Goal: Information Seeking & Learning: Learn about a topic

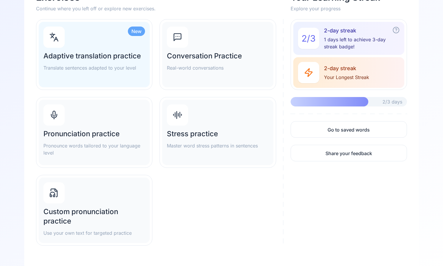
scroll to position [63, 0]
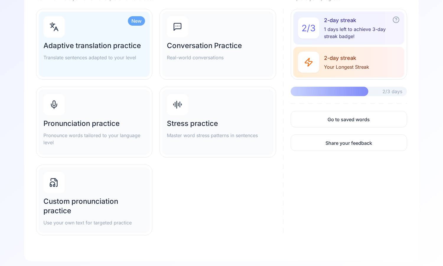
click at [74, 141] on p "Pronounce words tailored to your language level" at bounding box center [94, 139] width 102 height 14
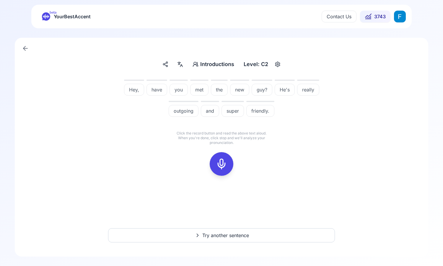
click at [226, 166] on icon at bounding box center [222, 164] width 12 height 12
click at [223, 166] on icon at bounding box center [222, 164] width 12 height 12
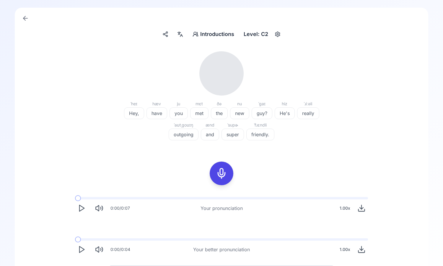
scroll to position [47, 0]
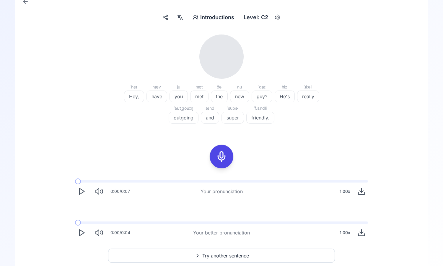
click at [84, 193] on icon "Play" at bounding box center [81, 191] width 8 height 8
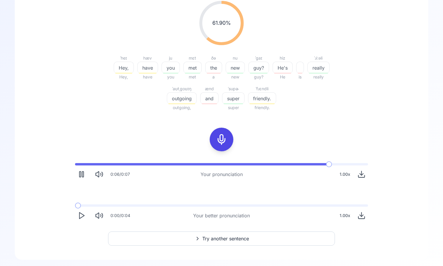
scroll to position [84, 0]
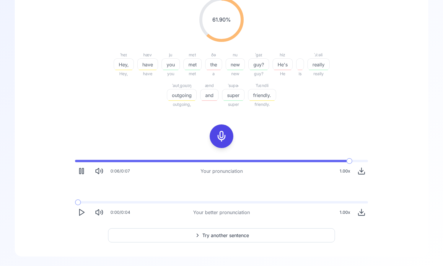
click at [79, 214] on polygon "Play" at bounding box center [81, 213] width 5 height 6
click at [218, 136] on icon at bounding box center [222, 136] width 12 height 12
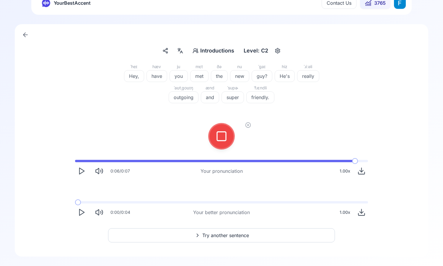
scroll to position [14, 0]
click at [219, 138] on icon at bounding box center [222, 136] width 12 height 12
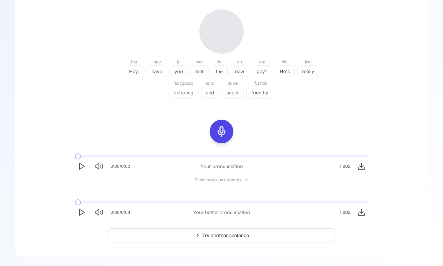
scroll to position [84, 0]
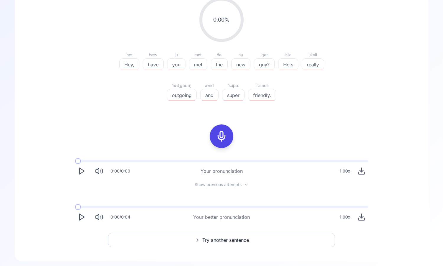
click at [240, 184] on span "Show previous attempts" at bounding box center [218, 185] width 47 height 6
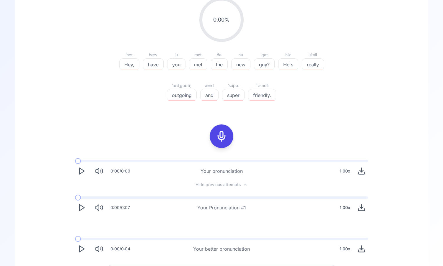
click at [240, 184] on button "Hide previous attempts" at bounding box center [222, 184] width 62 height 5
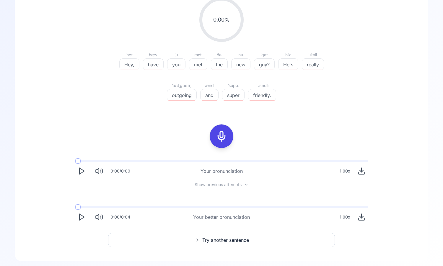
click at [79, 216] on polygon "Play" at bounding box center [81, 217] width 5 height 6
click at [79, 215] on polygon "Play" at bounding box center [81, 217] width 5 height 6
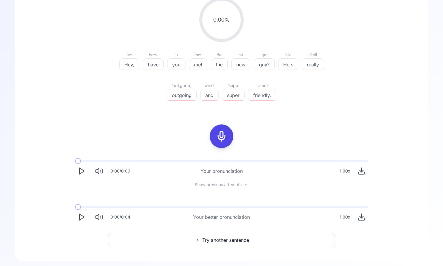
click at [79, 215] on polygon "Play" at bounding box center [81, 217] width 5 height 6
click at [217, 137] on rect at bounding box center [221, 136] width 9 height 9
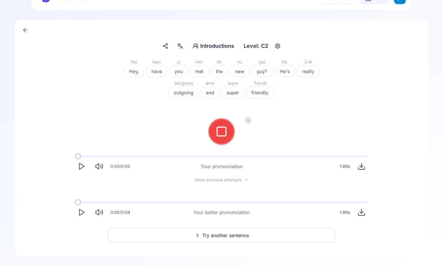
scroll to position [18, 0]
click at [216, 129] on icon at bounding box center [222, 132] width 12 height 12
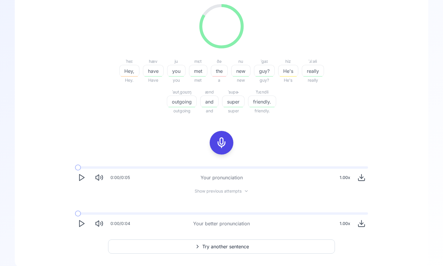
scroll to position [74, 0]
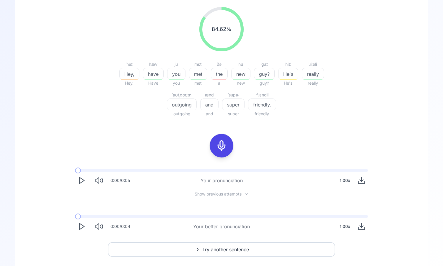
click at [78, 181] on icon "Play" at bounding box center [81, 181] width 8 height 8
click at [80, 182] on icon "Play" at bounding box center [81, 181] width 8 height 8
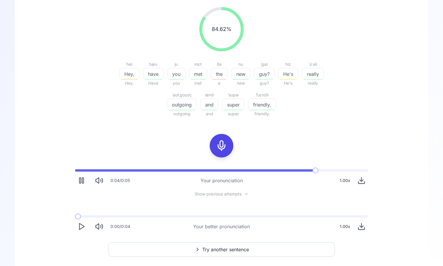
scroll to position [89, 0]
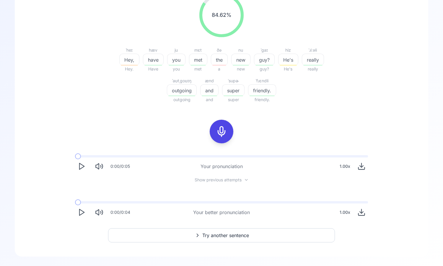
click at [211, 241] on button "Try another sentence" at bounding box center [221, 236] width 227 height 14
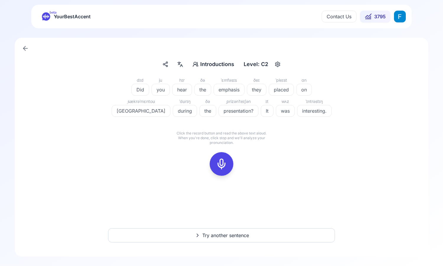
click at [220, 172] on div at bounding box center [221, 164] width 14 height 24
click at [208, 162] on div at bounding box center [221, 164] width 27 height 27
click at [210, 162] on div at bounding box center [221, 164] width 47 height 38
click at [217, 168] on rect at bounding box center [221, 164] width 9 height 9
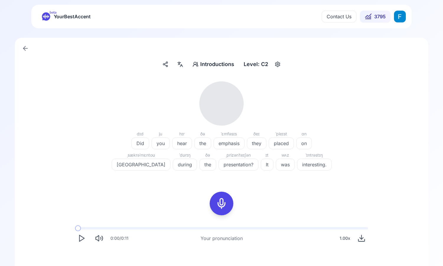
click at [80, 242] on icon "Play" at bounding box center [81, 238] width 8 height 8
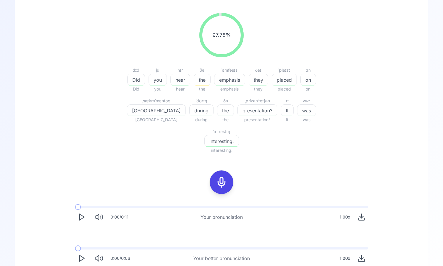
scroll to position [73, 0]
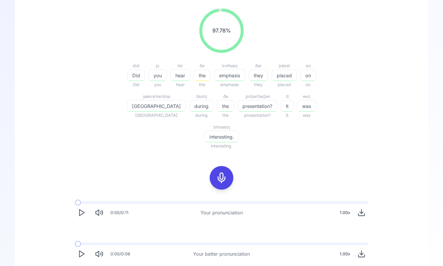
click at [81, 251] on polygon "Play" at bounding box center [81, 254] width 5 height 6
click at [82, 251] on polygon "Play" at bounding box center [81, 254] width 5 height 6
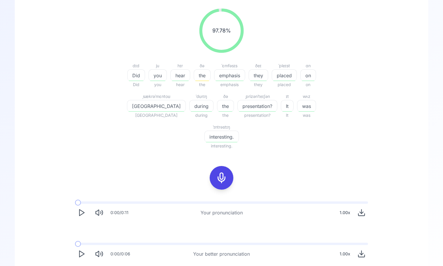
click at [342, 248] on div "1.00 x" at bounding box center [344, 254] width 15 height 12
click at [329, 200] on span "0.85" at bounding box center [328, 201] width 9 height 12
click at [264, 197] on div "0:00 / 0:11 Your pronunciation 1.00 x 0:00 / 0:06 Your better pronunciation 0.8…" at bounding box center [221, 231] width 378 height 68
click at [80, 250] on icon "Play" at bounding box center [81, 254] width 8 height 8
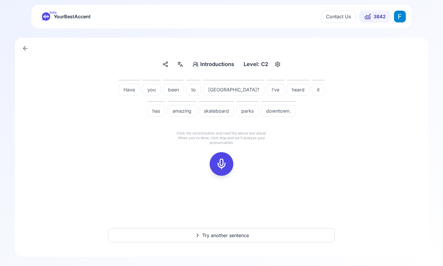
click at [223, 156] on div at bounding box center [221, 164] width 14 height 24
click at [223, 168] on icon at bounding box center [222, 164] width 12 height 12
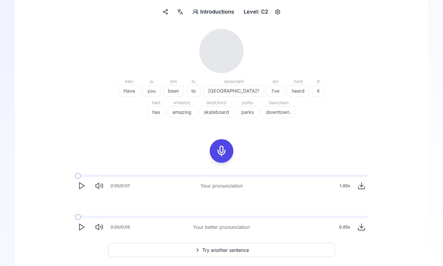
scroll to position [64, 0]
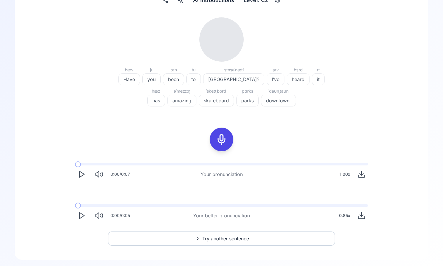
click at [81, 184] on div "0:00 / 0:07 Your pronunciation 1.00 x" at bounding box center [221, 172] width 302 height 27
click at [81, 176] on polygon "Play" at bounding box center [81, 175] width 5 height 6
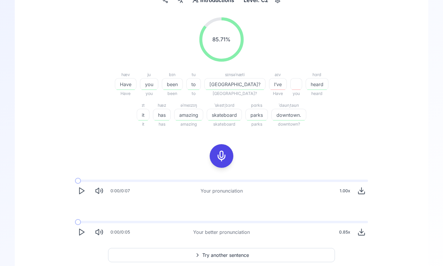
click at [80, 236] on icon "Play" at bounding box center [81, 232] width 8 height 8
click at [347, 235] on div "0.85 x" at bounding box center [345, 232] width 16 height 12
click at [345, 210] on span "0.9" at bounding box center [344, 210] width 6 height 12
click at [244, 205] on div "0:00 / 0:07 Your pronunciation 1.00 x 0:00 / 0:05 Your better pronunciation 0.9…" at bounding box center [221, 209] width 378 height 68
click at [79, 233] on icon "Play" at bounding box center [81, 232] width 8 height 8
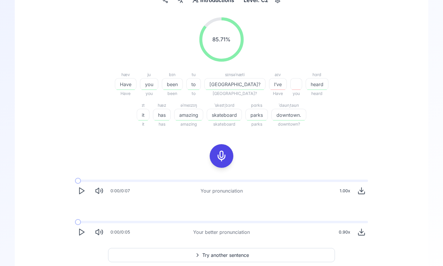
click at [219, 153] on icon at bounding box center [222, 156] width 12 height 12
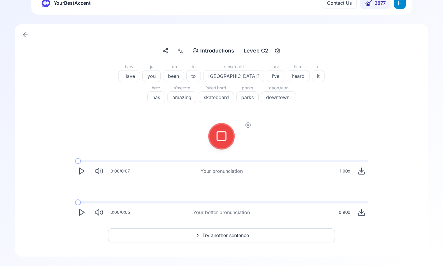
click at [221, 139] on icon at bounding box center [222, 136] width 12 height 12
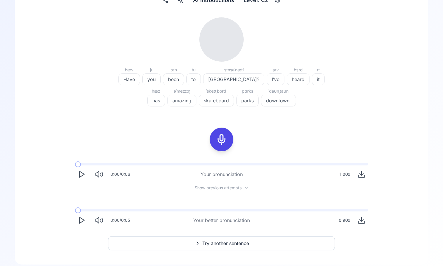
click at [82, 174] on icon "Play" at bounding box center [81, 174] width 8 height 8
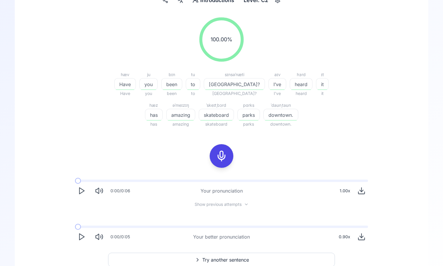
click at [80, 236] on icon "Play" at bounding box center [81, 237] width 8 height 8
click at [86, 235] on button "Play" at bounding box center [81, 237] width 13 height 13
click at [82, 234] on icon "Play" at bounding box center [81, 237] width 8 height 8
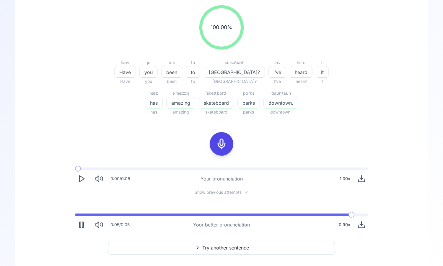
scroll to position [89, 0]
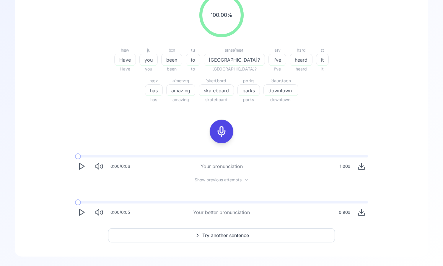
click at [212, 233] on span "Try another sentence" at bounding box center [225, 235] width 47 height 7
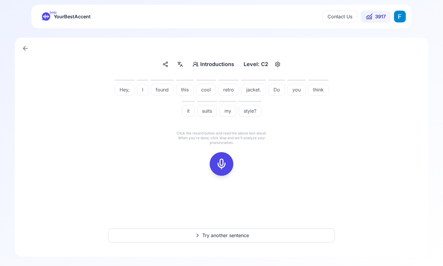
click at [223, 155] on div at bounding box center [221, 164] width 14 height 24
click at [249, 150] on icon at bounding box center [248, 153] width 6 height 6
click at [229, 159] on button at bounding box center [222, 164] width 24 height 24
click at [228, 166] on div at bounding box center [221, 164] width 14 height 24
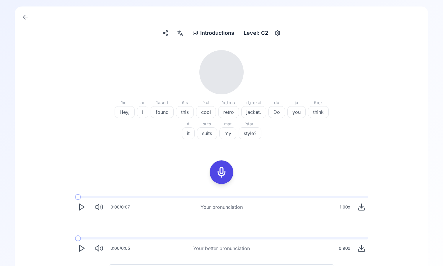
scroll to position [67, 0]
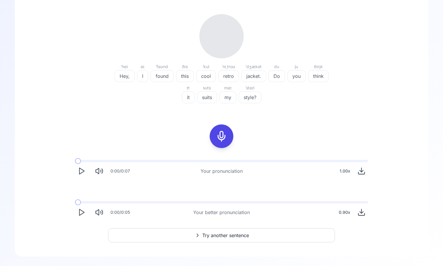
click at [83, 168] on icon "Play" at bounding box center [81, 171] width 8 height 8
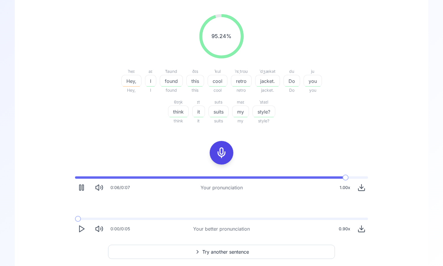
click at [85, 228] on icon "Play" at bounding box center [81, 229] width 8 height 8
click at [86, 230] on button "Play" at bounding box center [81, 229] width 13 height 13
click at [86, 226] on button "Play" at bounding box center [81, 229] width 13 height 13
click at [81, 229] on icon "Play" at bounding box center [81, 229] width 8 height 8
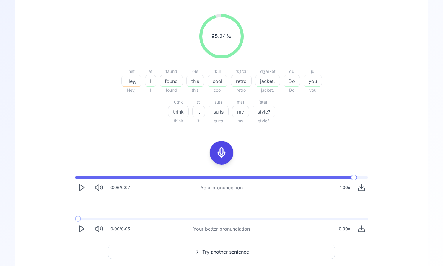
click at [81, 229] on icon "Play" at bounding box center [81, 229] width 8 height 8
click at [220, 156] on icon at bounding box center [222, 153] width 12 height 12
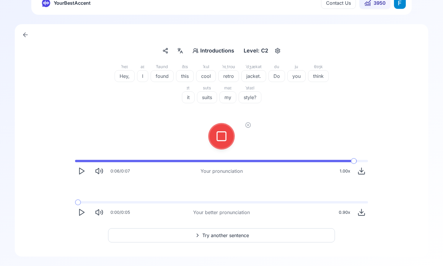
scroll to position [14, 0]
click at [218, 132] on rect at bounding box center [221, 136] width 9 height 9
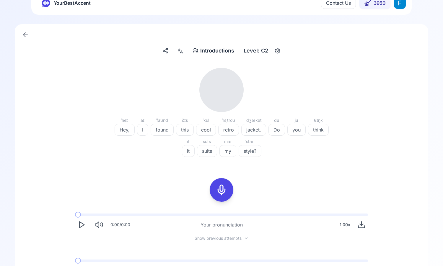
scroll to position [67, 0]
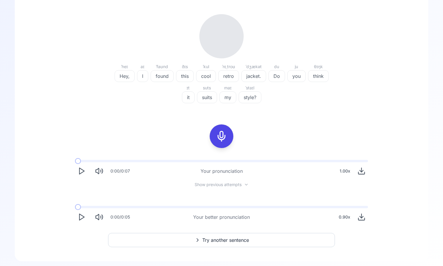
click at [81, 169] on polygon "Play" at bounding box center [81, 171] width 5 height 6
click at [207, 188] on div "0:00 / 0:07 Your pronunciation 1.00 x Show previous attempts 0:00 / 0:05 Your b…" at bounding box center [221, 191] width 378 height 73
click at [204, 187] on span "Show previous attempts" at bounding box center [218, 185] width 47 height 6
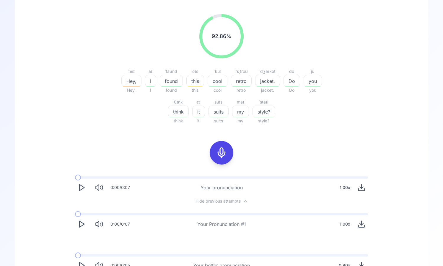
click at [74, 223] on div "0:00 / 0:07 Your Pronunciation #1 1.00 x" at bounding box center [221, 221] width 302 height 27
click at [85, 225] on icon "Play" at bounding box center [81, 224] width 8 height 8
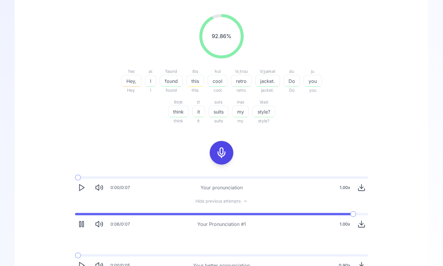
click at [79, 188] on polygon "Play" at bounding box center [81, 188] width 5 height 6
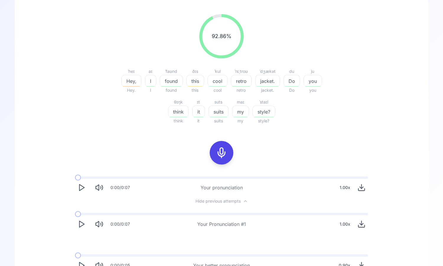
click at [77, 190] on button "Play" at bounding box center [81, 187] width 13 height 13
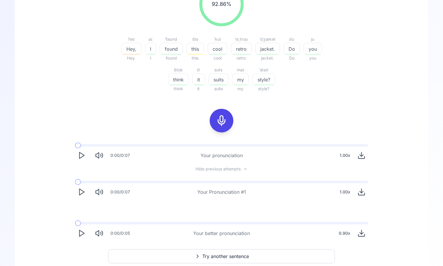
scroll to position [120, 0]
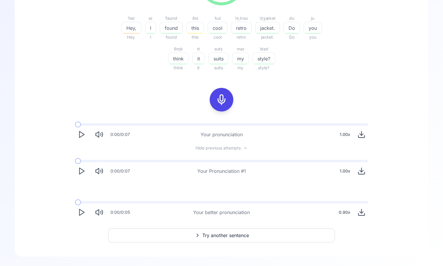
click at [231, 229] on button "Try another sentence" at bounding box center [221, 236] width 227 height 14
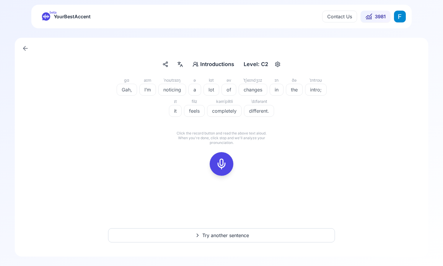
click at [213, 163] on button at bounding box center [222, 164] width 24 height 24
click at [217, 159] on icon at bounding box center [222, 164] width 12 height 12
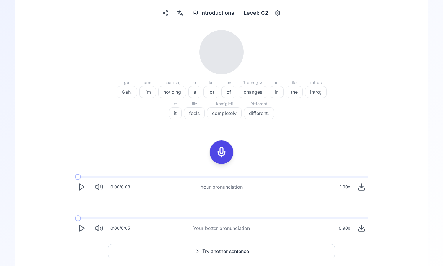
scroll to position [67, 0]
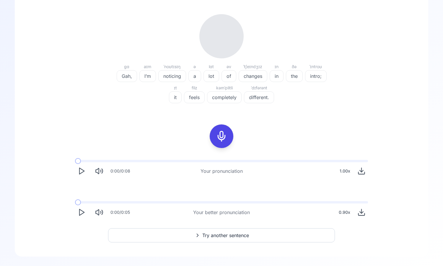
click at [81, 174] on icon "Play" at bounding box center [81, 171] width 8 height 8
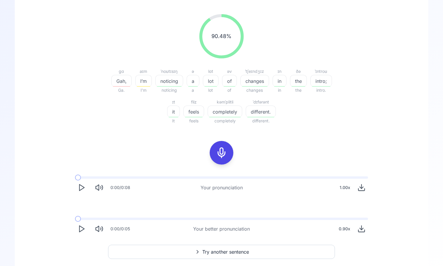
scroll to position [84, 0]
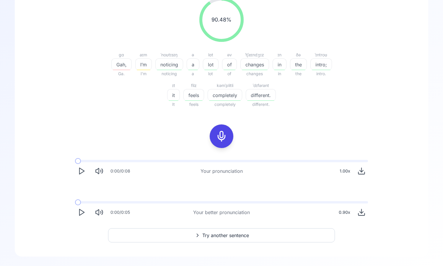
click at [82, 213] on icon "Play" at bounding box center [81, 212] width 8 height 8
click at [81, 210] on icon "Play" at bounding box center [81, 212] width 8 height 8
click at [76, 216] on button "Play" at bounding box center [81, 212] width 13 height 13
click at [79, 211] on icon "Play" at bounding box center [81, 212] width 8 height 8
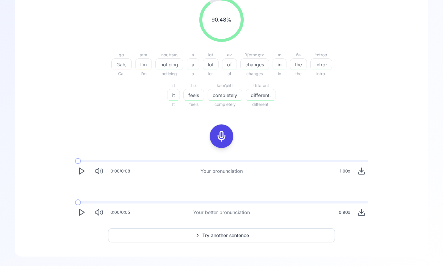
click at [79, 211] on icon "Play" at bounding box center [81, 212] width 8 height 8
click at [213, 146] on div at bounding box center [221, 137] width 47 height 38
click at [225, 136] on icon at bounding box center [222, 136] width 12 height 12
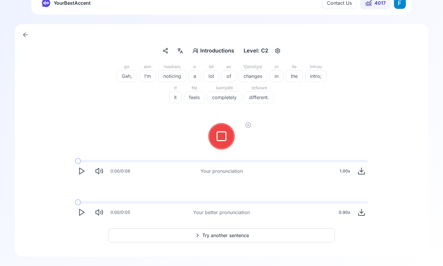
click at [228, 145] on div at bounding box center [221, 137] width 14 height 24
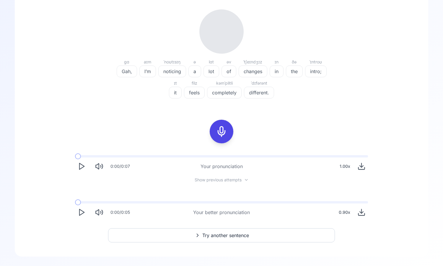
click at [80, 167] on icon "Play" at bounding box center [81, 166] width 8 height 8
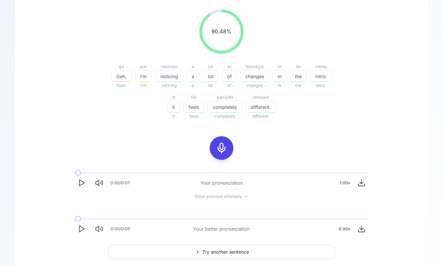
click at [82, 184] on polygon "Play" at bounding box center [81, 183] width 5 height 6
click at [84, 178] on button "Play" at bounding box center [81, 183] width 13 height 13
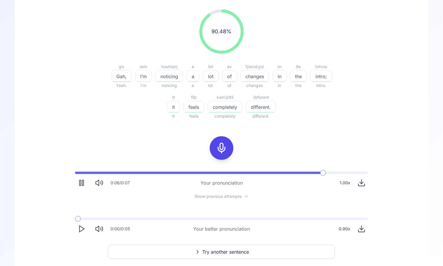
scroll to position [89, 0]
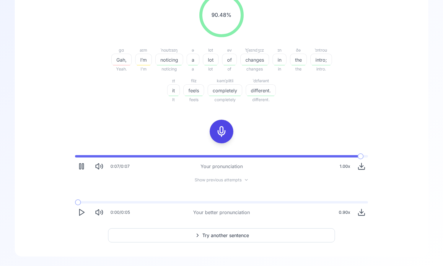
click at [188, 239] on button "Try another sentence" at bounding box center [221, 236] width 227 height 14
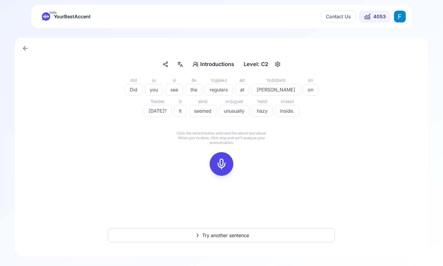
click at [229, 167] on button at bounding box center [222, 164] width 24 height 24
click at [248, 153] on icon at bounding box center [247, 152] width 1 height 1
click at [222, 161] on icon at bounding box center [222, 164] width 12 height 12
click at [220, 163] on icon at bounding box center [222, 164] width 12 height 12
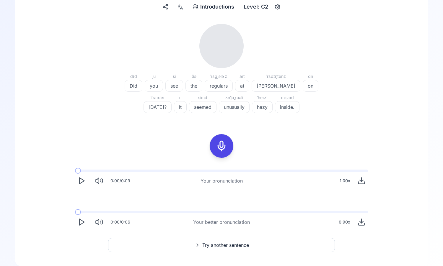
scroll to position [67, 0]
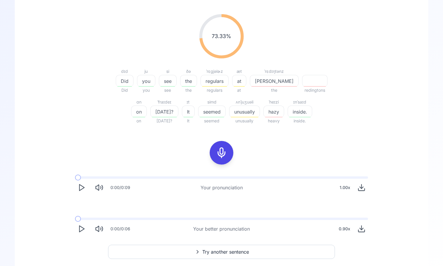
click at [81, 171] on div "73.33 % 73.33 % dɪd Did Did ju you you si see see ðə the the ˈrɛɡjəlɚz regulars…" at bounding box center [221, 124] width 385 height 231
click at [86, 188] on button "Play" at bounding box center [81, 187] width 13 height 13
click at [84, 229] on icon "Play" at bounding box center [81, 229] width 8 height 8
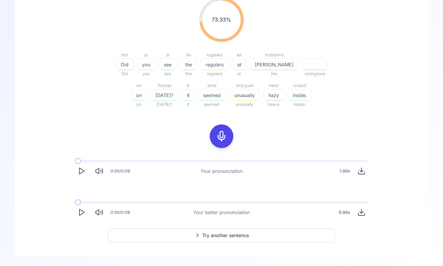
click at [83, 215] on icon "Play" at bounding box center [81, 212] width 8 height 8
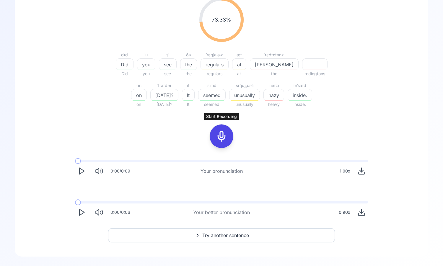
click at [224, 129] on div at bounding box center [221, 137] width 14 height 24
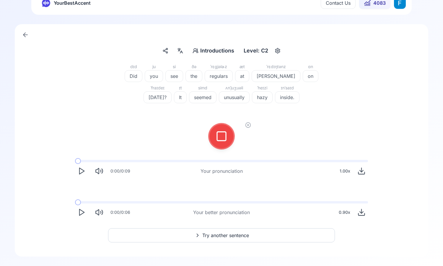
scroll to position [14, 0]
click at [224, 129] on div at bounding box center [221, 137] width 14 height 24
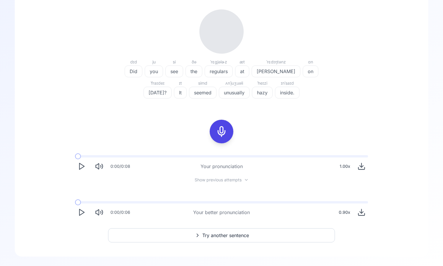
click at [84, 169] on icon "Play" at bounding box center [81, 166] width 8 height 8
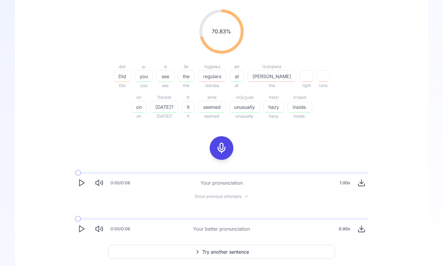
scroll to position [89, 0]
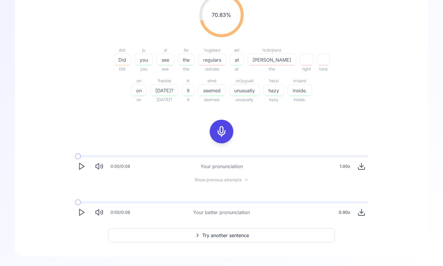
click at [221, 238] on span "Try another sentence" at bounding box center [225, 235] width 47 height 7
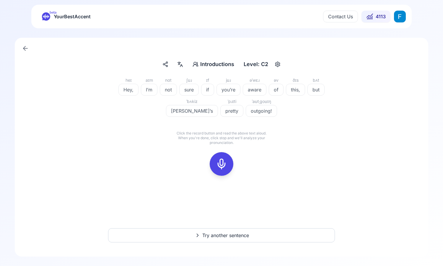
click at [222, 165] on icon at bounding box center [222, 164] width 12 height 12
click at [222, 164] on icon at bounding box center [222, 164] width 12 height 12
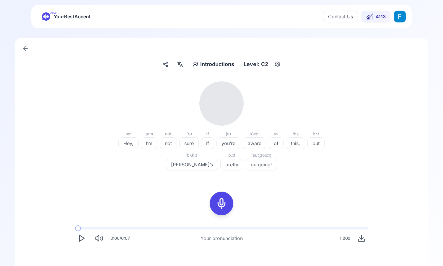
scroll to position [67, 0]
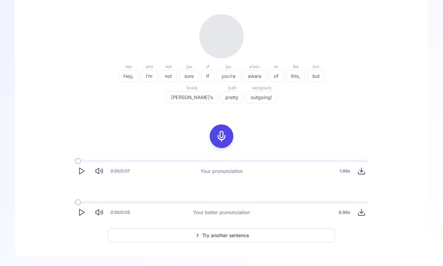
click at [84, 171] on polygon "Play" at bounding box center [81, 171] width 5 height 6
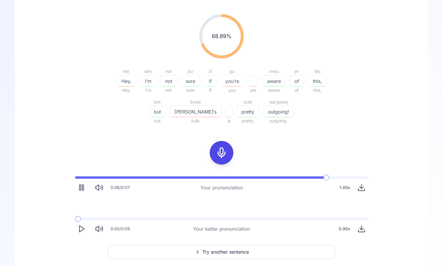
click at [84, 231] on icon "Play" at bounding box center [81, 229] width 8 height 8
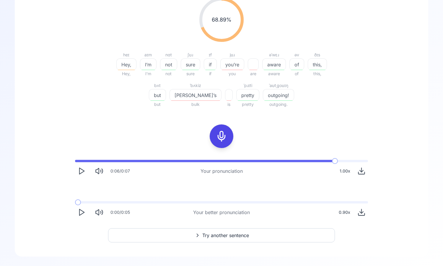
click at [84, 210] on icon "Play" at bounding box center [81, 212] width 8 height 8
click at [84, 211] on icon "Play" at bounding box center [81, 212] width 8 height 8
click at [83, 208] on icon "Play" at bounding box center [81, 212] width 8 height 8
click at [346, 209] on div "0.90 x" at bounding box center [344, 213] width 16 height 12
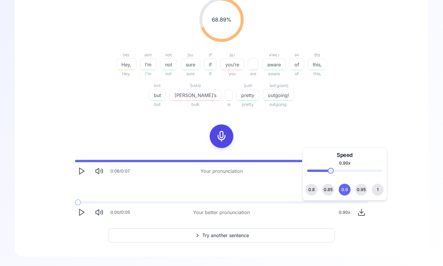
click at [376, 185] on span "1" at bounding box center [377, 190] width 2 height 12
click at [83, 216] on icon "Play" at bounding box center [81, 212] width 8 height 8
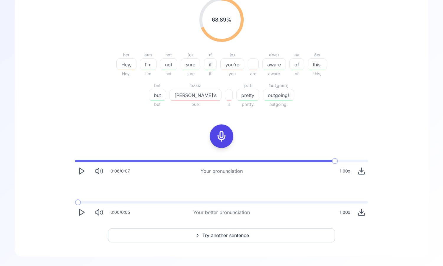
click at [83, 216] on icon "Play" at bounding box center [81, 212] width 8 height 8
click at [211, 136] on button at bounding box center [222, 137] width 24 height 24
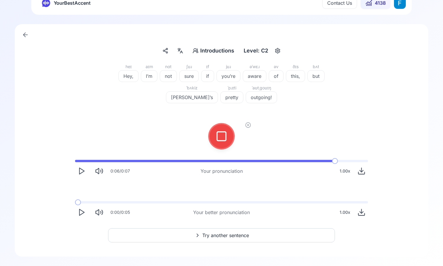
click at [215, 136] on div at bounding box center [221, 137] width 14 height 24
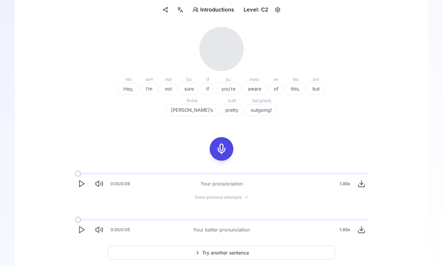
scroll to position [72, 0]
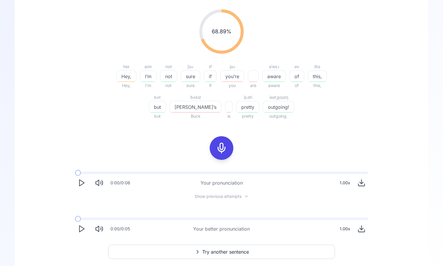
click at [83, 185] on icon "Play" at bounding box center [81, 183] width 8 height 8
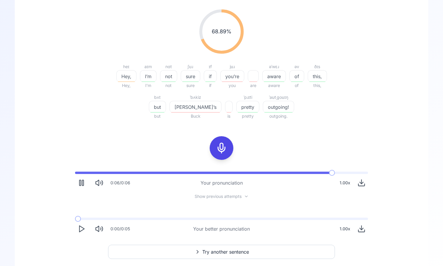
scroll to position [89, 0]
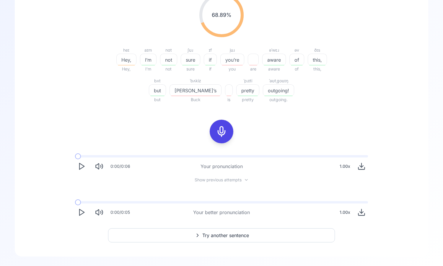
click at [84, 165] on icon "Play" at bounding box center [81, 166] width 8 height 8
click at [198, 235] on icon at bounding box center [197, 236] width 7 height 6
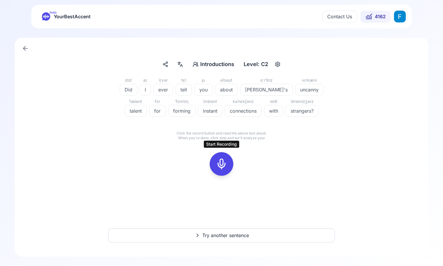
click at [220, 169] on icon at bounding box center [222, 164] width 12 height 12
click at [224, 169] on icon at bounding box center [222, 164] width 12 height 12
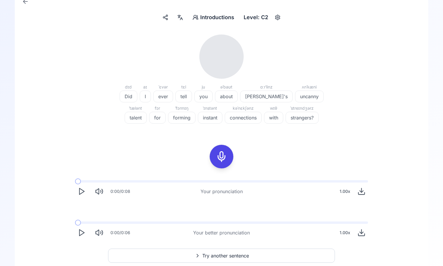
scroll to position [67, 0]
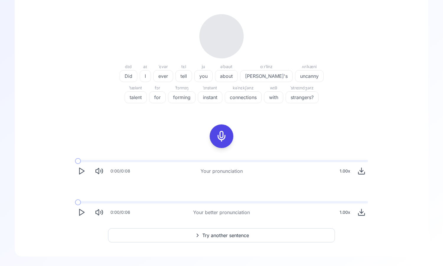
click at [79, 171] on polygon "Play" at bounding box center [81, 171] width 5 height 6
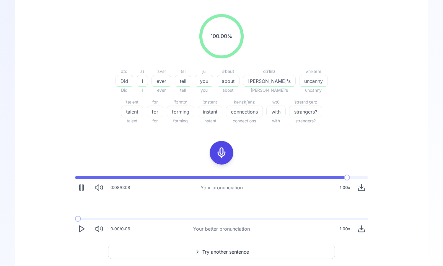
click at [80, 226] on polygon "Play" at bounding box center [81, 229] width 5 height 6
click at [78, 229] on icon "Play" at bounding box center [81, 229] width 8 height 8
click at [82, 227] on icon "Play" at bounding box center [81, 229] width 8 height 8
click at [83, 230] on polygon "Play" at bounding box center [81, 229] width 5 height 6
click at [80, 229] on icon "Play" at bounding box center [81, 229] width 8 height 8
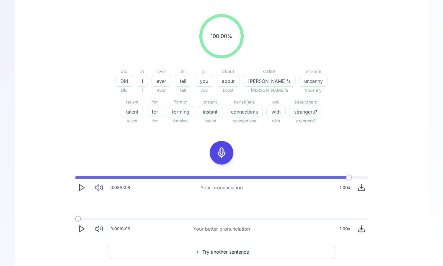
click at [78, 190] on icon "Play" at bounding box center [81, 188] width 8 height 8
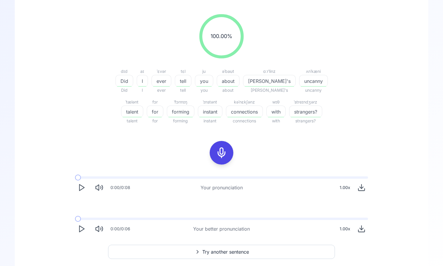
click at [81, 190] on polygon "Play" at bounding box center [81, 188] width 5 height 6
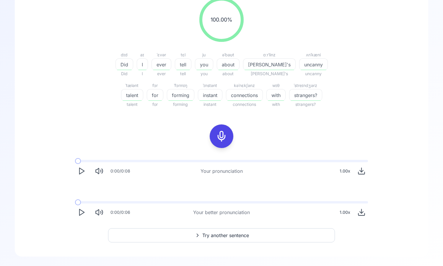
scroll to position [0, 0]
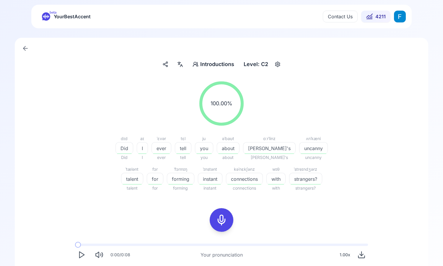
click at [67, 19] on span "YourBestAccent" at bounding box center [72, 16] width 37 height 8
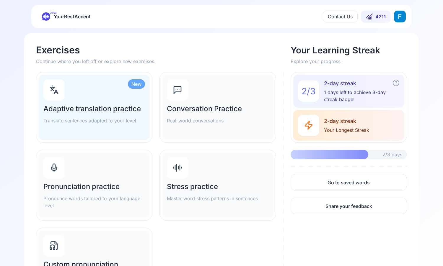
click at [397, 19] on html "beta YourBestAccent Contact Us 4211 Exercises Continue where you left off or ex…" at bounding box center [221, 133] width 443 height 266
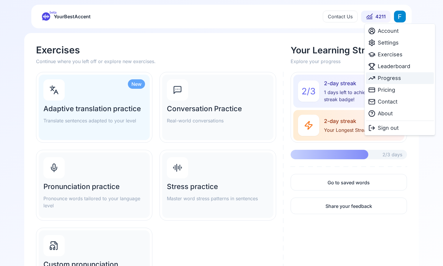
click at [402, 74] on div "Progress" at bounding box center [400, 78] width 68 height 12
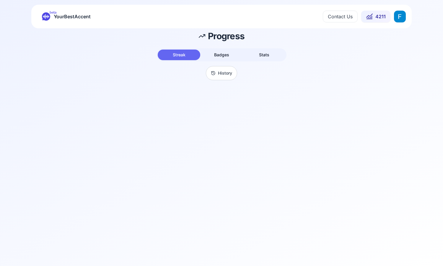
click at [251, 56] on button "Stats" at bounding box center [264, 55] width 43 height 11
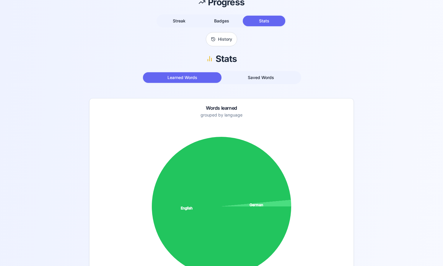
scroll to position [24, 0]
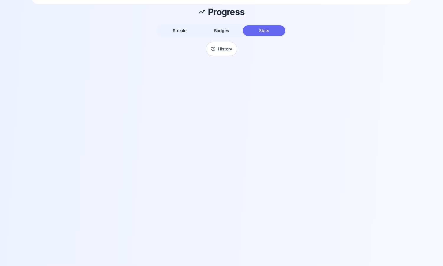
click at [224, 34] on button "Badges" at bounding box center [221, 30] width 43 height 11
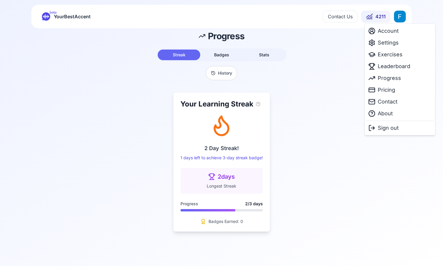
click at [399, 16] on html "beta YourBestAccent Contact Us 4211 Progress Streak Badges Stats History Your L…" at bounding box center [221, 133] width 443 height 266
click at [401, 57] on span "Exercises" at bounding box center [390, 54] width 25 height 8
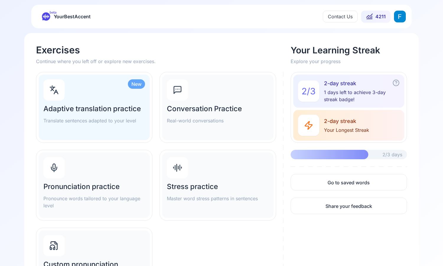
click at [77, 179] on div "Pronunciation practice Pronounce words tailored to your language level" at bounding box center [94, 186] width 111 height 66
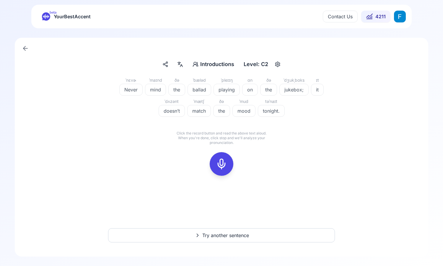
click at [228, 169] on button at bounding box center [222, 164] width 24 height 24
click at [230, 165] on button at bounding box center [222, 164] width 24 height 24
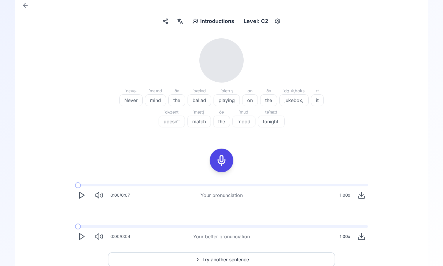
scroll to position [44, 0]
click at [82, 195] on icon "Play" at bounding box center [81, 195] width 8 height 8
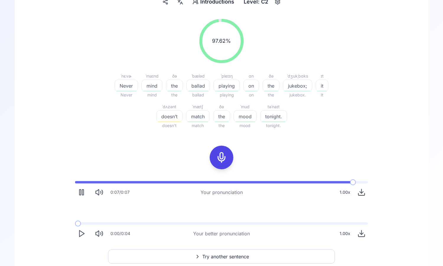
scroll to position [84, 0]
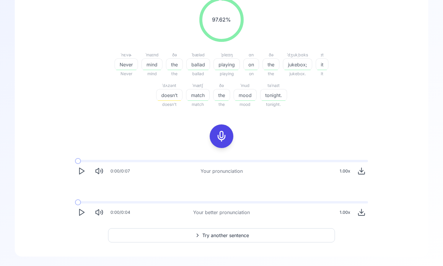
click at [80, 209] on icon "Play" at bounding box center [81, 212] width 8 height 8
click at [78, 213] on icon "Play" at bounding box center [81, 212] width 8 height 8
click at [79, 212] on icon "Play" at bounding box center [81, 212] width 8 height 8
click at [79, 213] on polygon "Play" at bounding box center [81, 213] width 5 height 6
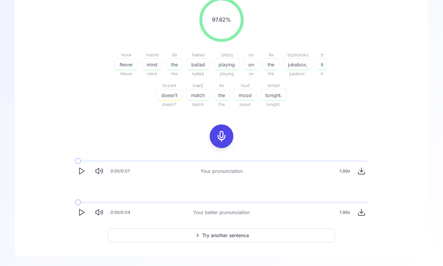
click at [79, 213] on polygon "Play" at bounding box center [81, 213] width 5 height 6
click at [260, 239] on button "Try another sentence" at bounding box center [221, 236] width 227 height 14
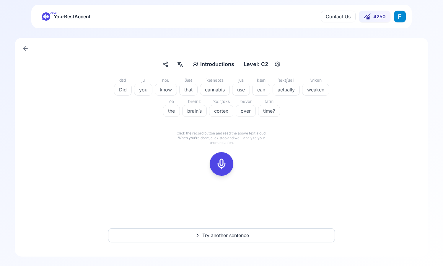
click at [229, 158] on button at bounding box center [222, 164] width 24 height 24
click at [253, 152] on div "dɪd Did ju you noʊ know ðæt that ˈkænəbɪs cannabis jus use kæn can ˈæktʃuəli ac…" at bounding box center [221, 130] width 385 height 106
click at [249, 152] on icon at bounding box center [248, 153] width 6 height 6
click at [224, 157] on div at bounding box center [221, 164] width 14 height 24
click at [229, 163] on button at bounding box center [222, 164] width 24 height 24
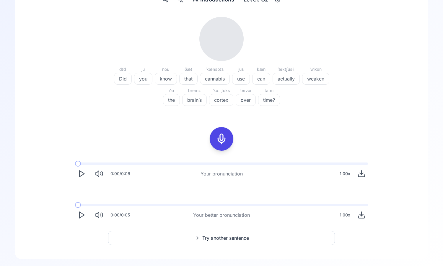
scroll to position [67, 0]
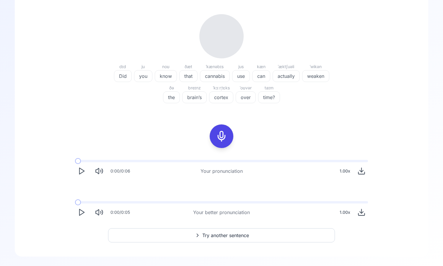
click at [78, 173] on icon "Play" at bounding box center [81, 171] width 8 height 8
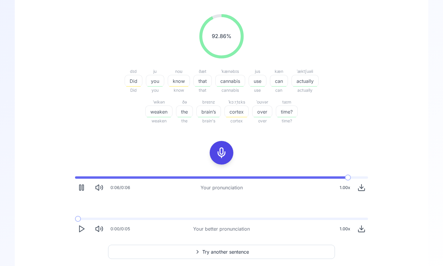
click at [82, 226] on icon "Play" at bounding box center [81, 229] width 8 height 8
click at [82, 229] on icon "Play" at bounding box center [81, 229] width 8 height 8
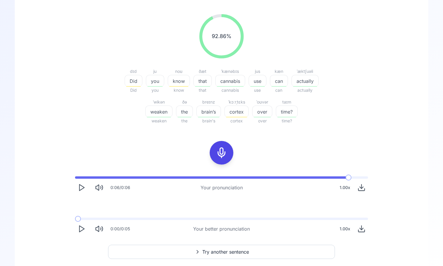
click at [82, 229] on icon "Play" at bounding box center [81, 229] width 8 height 8
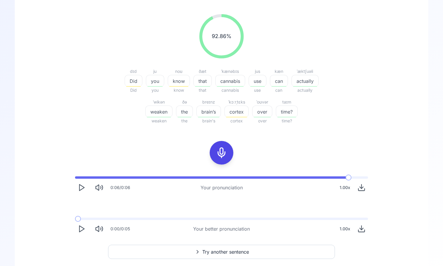
drag, startPoint x: 82, startPoint y: 229, endPoint x: 65, endPoint y: 236, distance: 18.5
click at [81, 228] on icon "Play" at bounding box center [81, 229] width 8 height 8
click at [81, 226] on polygon "Play" at bounding box center [81, 229] width 5 height 6
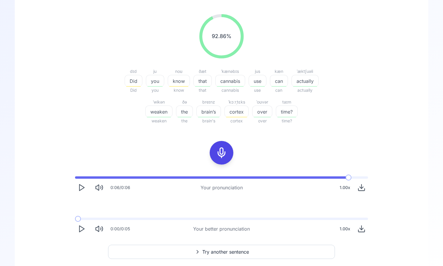
click at [226, 152] on icon at bounding box center [222, 153] width 12 height 12
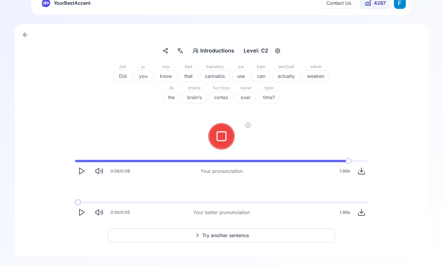
scroll to position [14, 0]
click at [224, 134] on icon at bounding box center [222, 136] width 12 height 12
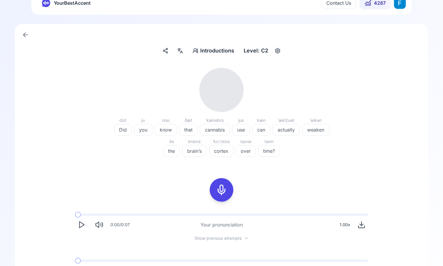
scroll to position [67, 0]
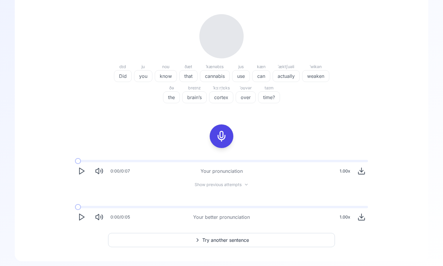
click at [80, 171] on icon "Play" at bounding box center [81, 171] width 8 height 8
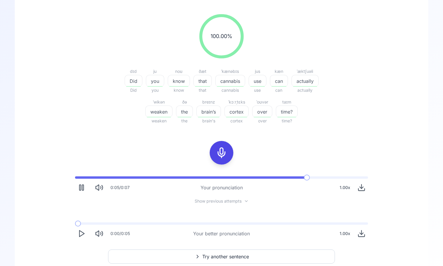
click at [199, 198] on div "0:05 / 0:07 Your pronunciation 1.00 x" at bounding box center [221, 185] width 302 height 27
click at [200, 203] on span "Show previous attempts" at bounding box center [218, 201] width 47 height 6
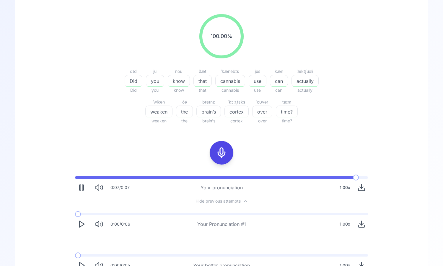
click at [84, 223] on icon "Play" at bounding box center [81, 224] width 8 height 8
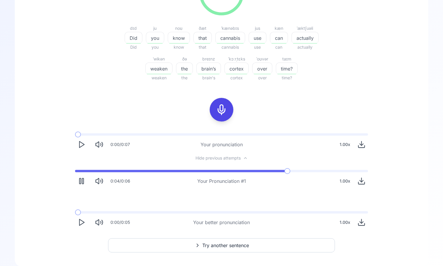
scroll to position [120, 0]
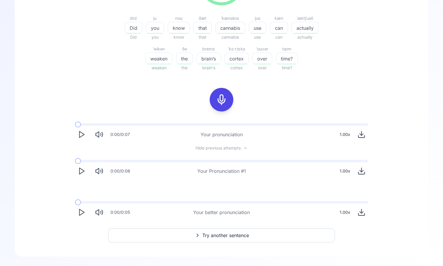
click at [197, 236] on icon at bounding box center [197, 236] width 7 height 6
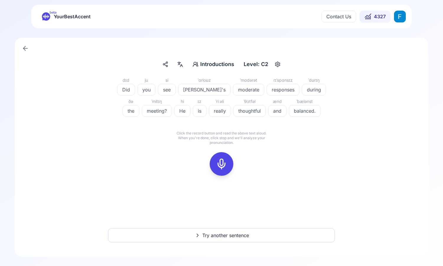
click at [223, 167] on icon at bounding box center [222, 164] width 12 height 12
click at [226, 160] on rect at bounding box center [221, 164] width 9 height 9
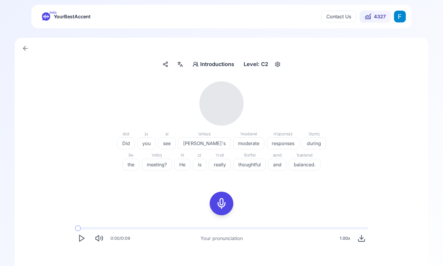
scroll to position [67, 0]
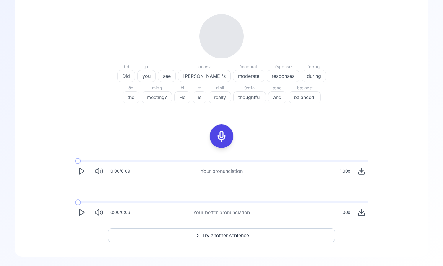
click at [83, 174] on icon "Play" at bounding box center [81, 171] width 8 height 8
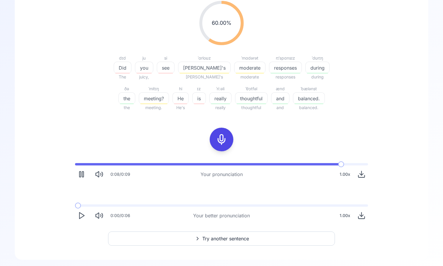
scroll to position [81, 0]
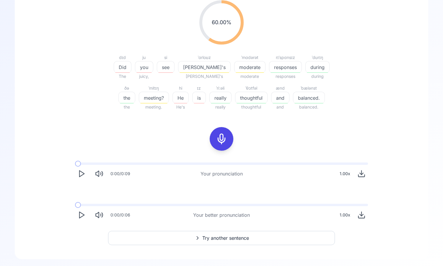
click at [85, 215] on icon "Play" at bounding box center [81, 215] width 8 height 8
click at [78, 217] on icon "Play" at bounding box center [81, 215] width 8 height 8
click at [81, 211] on icon "Pause" at bounding box center [81, 215] width 8 height 8
drag, startPoint x: 81, startPoint y: 206, endPoint x: 62, endPoint y: 206, distance: 18.6
click at [62, 206] on div "0:00 / 0:09 Your pronunciation 1.00 x 0:02 / 0:06 Your better pronunciation 1.0…" at bounding box center [221, 192] width 378 height 68
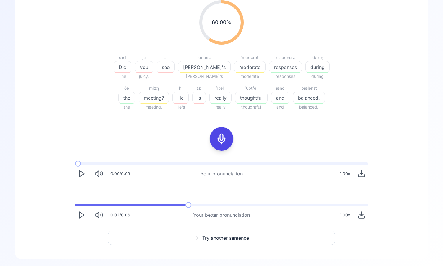
click at [84, 215] on icon "Play" at bounding box center [81, 215] width 8 height 8
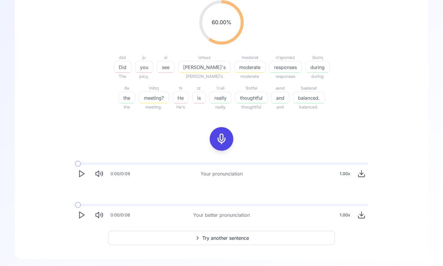
click at [84, 215] on icon "Play" at bounding box center [81, 215] width 8 height 8
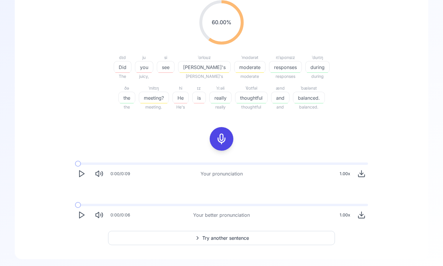
click at [84, 215] on icon "Play" at bounding box center [81, 215] width 8 height 8
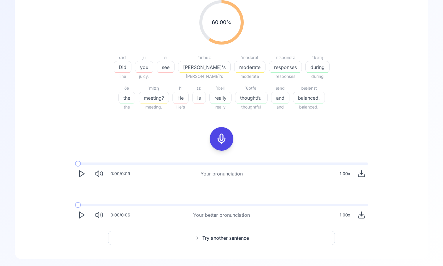
click at [84, 215] on icon "Play" at bounding box center [81, 215] width 8 height 8
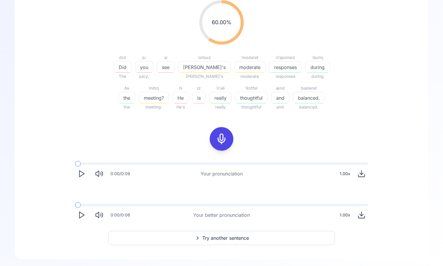
click at [84, 215] on icon "Play" at bounding box center [81, 215] width 8 height 8
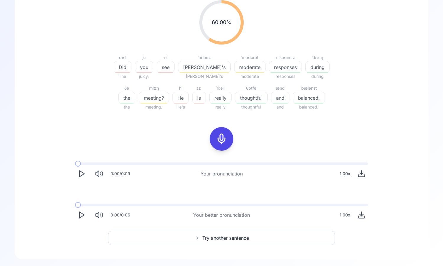
click at [218, 136] on icon at bounding box center [222, 139] width 12 height 12
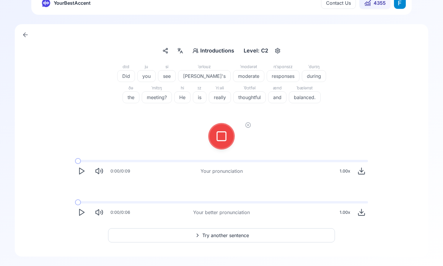
click at [218, 136] on icon at bounding box center [222, 136] width 12 height 12
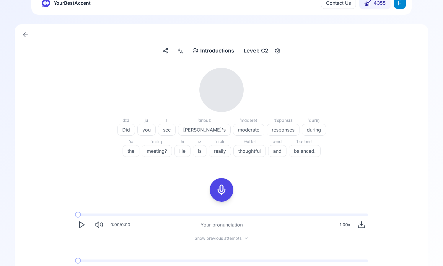
scroll to position [72, 0]
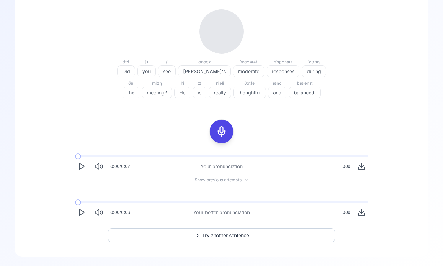
click at [77, 167] on button "Play" at bounding box center [81, 166] width 13 height 13
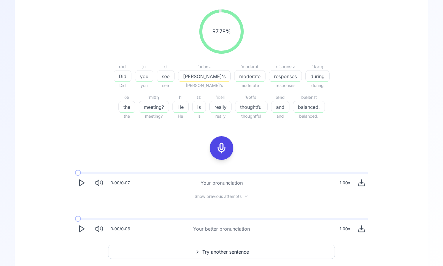
click at [76, 181] on button "Play" at bounding box center [81, 183] width 13 height 13
click at [313, 249] on button "Try another sentence" at bounding box center [221, 252] width 227 height 14
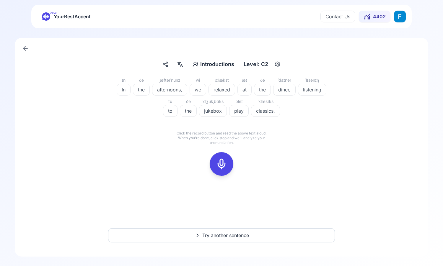
click at [223, 162] on icon at bounding box center [222, 164] width 12 height 12
click at [248, 153] on icon at bounding box center [247, 152] width 1 height 1
click at [220, 154] on div at bounding box center [221, 164] width 14 height 24
click at [225, 171] on div at bounding box center [221, 164] width 14 height 24
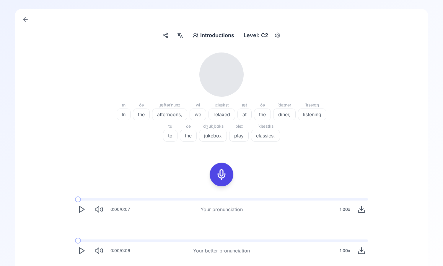
scroll to position [67, 0]
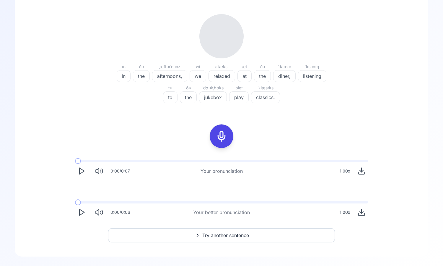
click at [81, 174] on polygon "Play" at bounding box center [81, 171] width 5 height 6
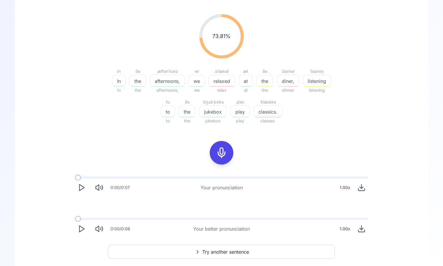
click at [86, 227] on button "Play" at bounding box center [81, 229] width 13 height 13
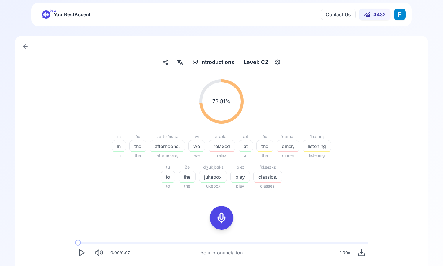
scroll to position [0, 0]
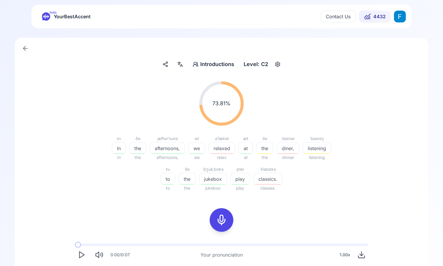
click at [281, 61] on div "button" at bounding box center [277, 64] width 9 height 9
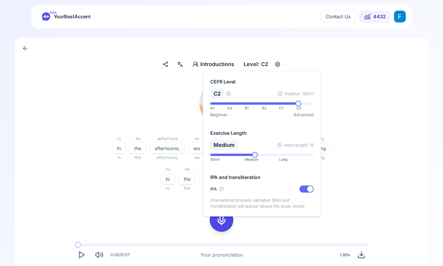
click at [287, 55] on div "Introductions Introductions Level: C2 73.81 % 73.81 % ɪn In In ðə the the ˌæftə…" at bounding box center [221, 189] width 413 height 303
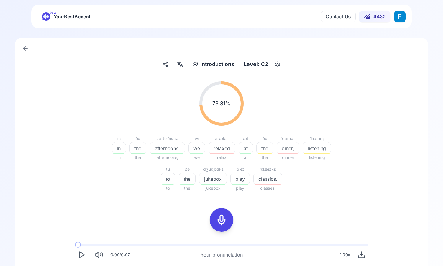
click at [398, 18] on html "beta YourBestAccent Contact Us 4432 Introductions Introductions Level: C2 73.81…" at bounding box center [221, 133] width 443 height 266
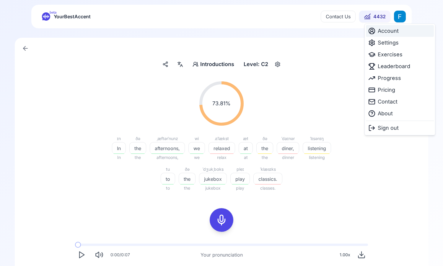
click at [383, 29] on span "Account" at bounding box center [388, 31] width 21 height 8
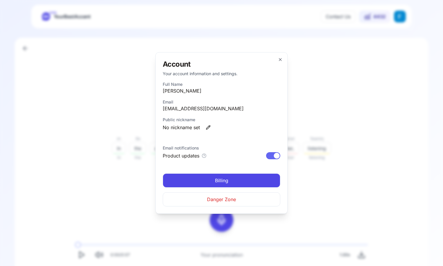
click at [276, 61] on h2 "Account" at bounding box center [222, 64] width 118 height 9
click at [275, 60] on h2 "Account" at bounding box center [222, 64] width 118 height 9
click at [279, 59] on icon "button" at bounding box center [280, 59] width 5 height 5
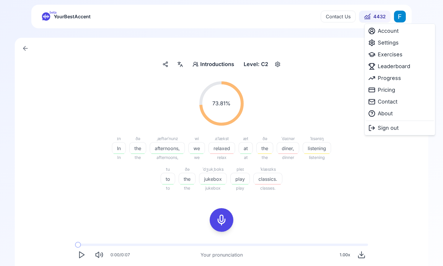
click at [395, 21] on html "beta YourBestAccent Contact Us 4432 Introductions Introductions Level: C2 73.81…" at bounding box center [221, 133] width 443 height 266
click at [391, 30] on span "Account" at bounding box center [388, 31] width 21 height 8
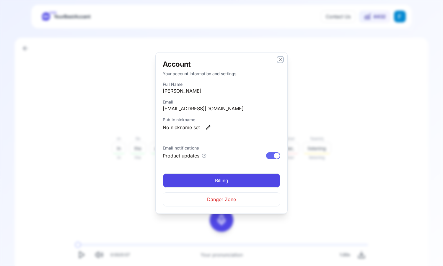
click at [280, 59] on icon "button" at bounding box center [280, 59] width 2 height 2
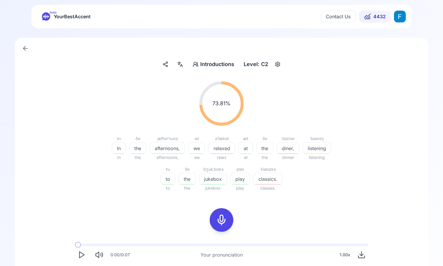
click at [404, 13] on html "beta YourBestAccent Contact Us 4432 Introductions Introductions Level: C2 73.81…" at bounding box center [221, 133] width 443 height 266
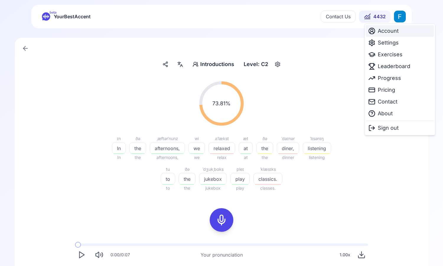
click at [400, 27] on div "Account" at bounding box center [400, 31] width 68 height 12
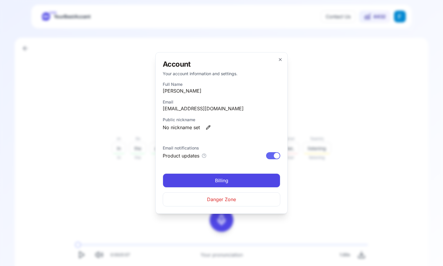
click at [208, 126] on icon "submit" at bounding box center [208, 127] width 5 height 5
click at [208, 133] on input at bounding box center [207, 129] width 89 height 11
type input "********"
click at [238, 132] on input "********" at bounding box center [207, 129] width 89 height 11
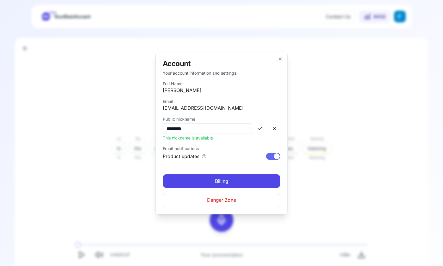
click at [261, 131] on icon "submit" at bounding box center [260, 128] width 5 height 5
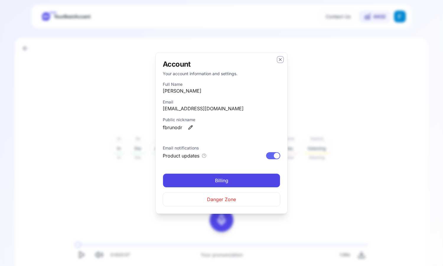
click at [280, 59] on icon "button" at bounding box center [280, 59] width 5 height 5
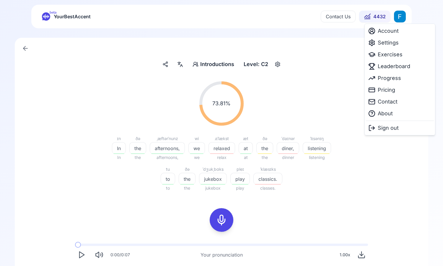
click at [400, 17] on html "beta YourBestAccent Contact Us 4432 Introductions Introductions Level: C2 73.81…" at bounding box center [221, 133] width 443 height 266
click at [399, 43] on div "Settings" at bounding box center [400, 43] width 68 height 12
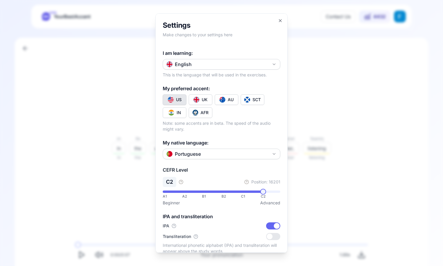
click at [278, 24] on h2 "Settings" at bounding box center [222, 25] width 118 height 9
click at [278, 19] on icon "button" at bounding box center [280, 20] width 5 height 5
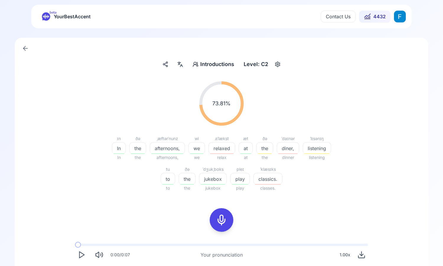
scroll to position [84, 0]
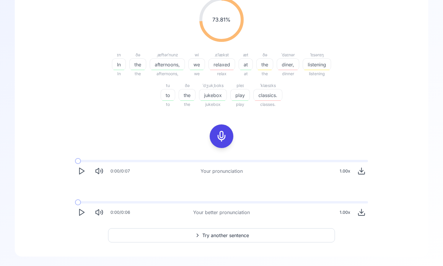
click at [81, 212] on icon "Play" at bounding box center [81, 212] width 8 height 8
click at [83, 210] on icon "Play" at bounding box center [81, 212] width 8 height 8
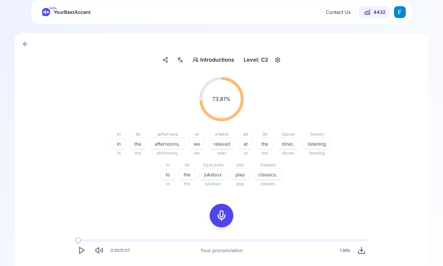
scroll to position [0, 0]
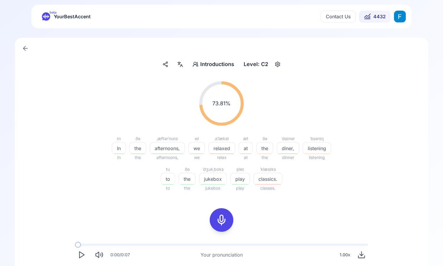
click at [293, 136] on div "ˈdaɪnər" at bounding box center [288, 138] width 22 height 7
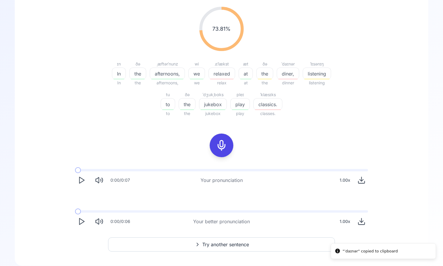
scroll to position [84, 0]
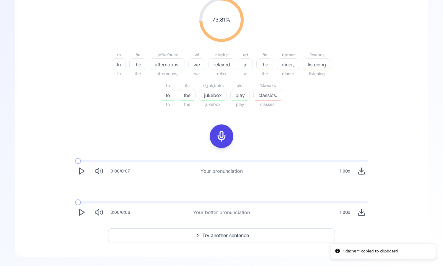
click at [75, 214] on button "Play" at bounding box center [81, 212] width 13 height 13
click at [83, 213] on polygon "Play" at bounding box center [81, 213] width 5 height 6
click at [76, 213] on button "Play" at bounding box center [81, 212] width 13 height 13
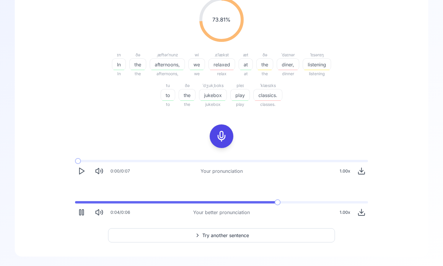
click at [76, 213] on button "Pause" at bounding box center [81, 212] width 13 height 13
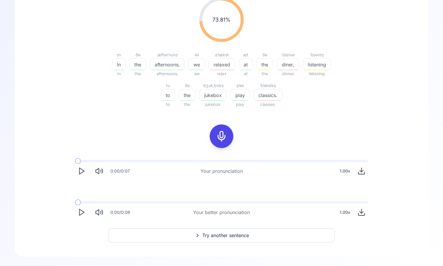
click at [75, 202] on span at bounding box center [75, 202] width 0 height 2
click at [77, 212] on button "Play" at bounding box center [81, 212] width 13 height 13
click at [79, 209] on icon "Play" at bounding box center [81, 212] width 8 height 8
click at [81, 214] on polygon "Play" at bounding box center [81, 213] width 5 height 6
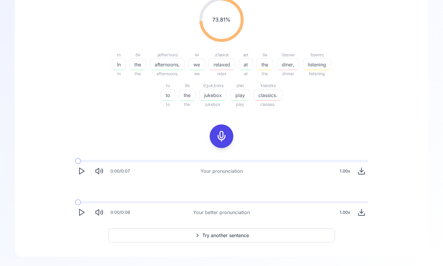
click at [81, 214] on polygon "Play" at bounding box center [81, 213] width 5 height 6
click at [81, 215] on icon "Play" at bounding box center [81, 212] width 8 height 8
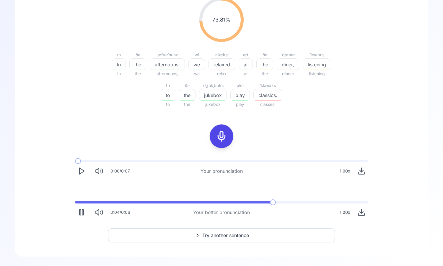
click at [81, 215] on icon "Pause" at bounding box center [81, 212] width 8 height 8
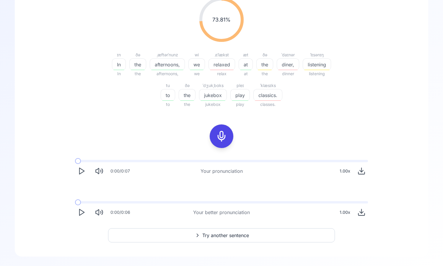
click at [75, 202] on span at bounding box center [75, 202] width 0 height 2
click at [81, 209] on icon "Play" at bounding box center [81, 212] width 8 height 8
click at [78, 211] on icon "Play" at bounding box center [81, 212] width 8 height 8
click at [220, 135] on icon at bounding box center [222, 136] width 12 height 12
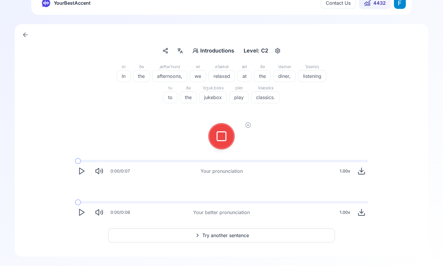
click at [213, 140] on button at bounding box center [222, 137] width 24 height 24
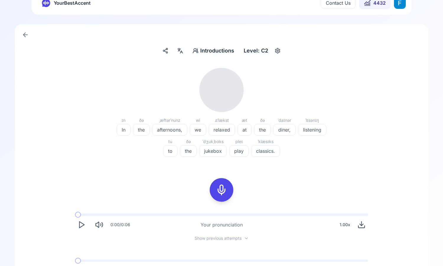
scroll to position [72, 0]
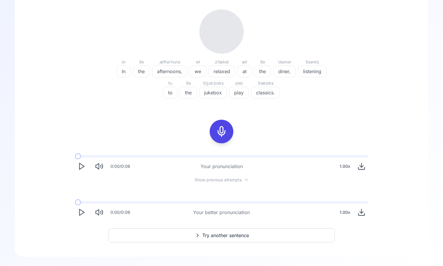
click at [80, 169] on polygon "Play" at bounding box center [81, 167] width 5 height 6
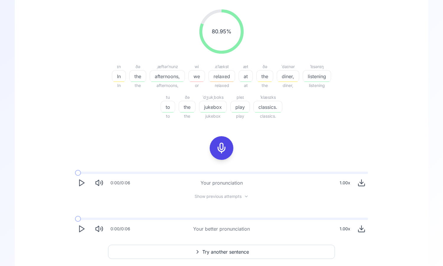
click at [78, 186] on icon "Play" at bounding box center [81, 183] width 8 height 8
click at [78, 186] on icon "Pause" at bounding box center [81, 183] width 8 height 8
click at [243, 254] on span "Try another sentence" at bounding box center [225, 252] width 47 height 7
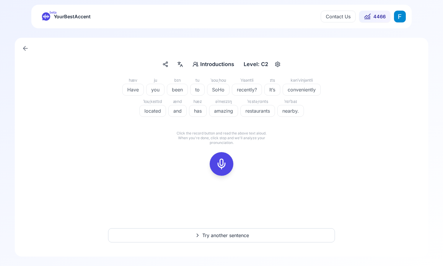
click at [212, 85] on div "SoHo" at bounding box center [218, 90] width 22 height 12
click at [280, 151] on div "hæv Have ju you bɪn been tu to ˈsoʊˌhoʊ SoHo ˈrisəntli recently? ɪts It’s kənˈv…" at bounding box center [221, 130] width 385 height 106
click at [222, 160] on rect at bounding box center [221, 164] width 9 height 9
click at [219, 160] on rect at bounding box center [221, 164] width 9 height 9
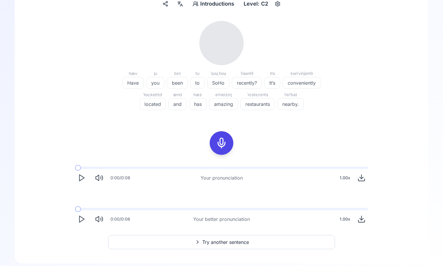
scroll to position [67, 0]
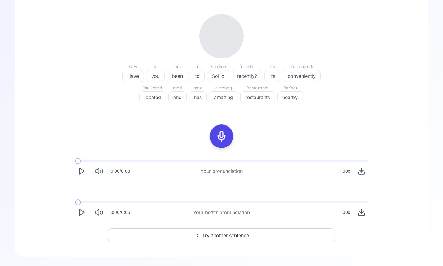
click at [78, 172] on icon "Play" at bounding box center [81, 171] width 8 height 8
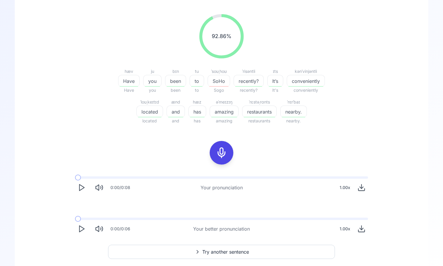
click at [82, 229] on icon "Play" at bounding box center [81, 229] width 8 height 8
click at [82, 228] on icon "Play" at bounding box center [81, 229] width 8 height 8
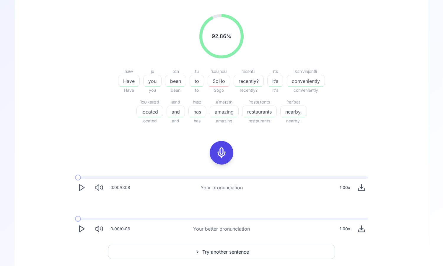
click at [82, 228] on polygon "Play" at bounding box center [81, 229] width 5 height 6
click at [82, 229] on icon "Play" at bounding box center [81, 229] width 8 height 8
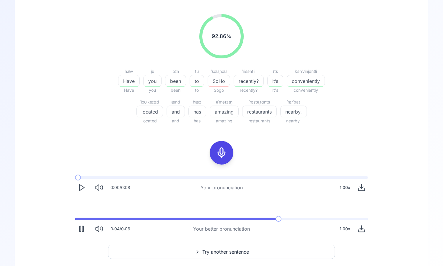
drag, startPoint x: 80, startPoint y: 217, endPoint x: 70, endPoint y: 217, distance: 10.6
click at [70, 217] on div "0:00 / 0:08 Your pronunciation 1.00 x 0:04 / 0:06 Your better pronunciation 1.0…" at bounding box center [221, 206] width 378 height 68
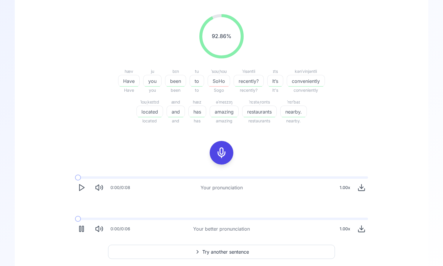
click at [75, 218] on span at bounding box center [75, 219] width 0 height 2
click at [80, 224] on button "Pause" at bounding box center [81, 229] width 13 height 13
click at [75, 218] on span at bounding box center [76, 219] width 3 height 2
click at [81, 227] on polygon "Play" at bounding box center [81, 229] width 5 height 6
click at [138, 257] on button "Try another sentence" at bounding box center [221, 252] width 227 height 14
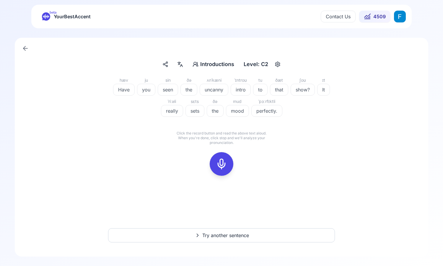
click at [212, 163] on button at bounding box center [222, 164] width 24 height 24
click at [227, 167] on div at bounding box center [221, 164] width 14 height 24
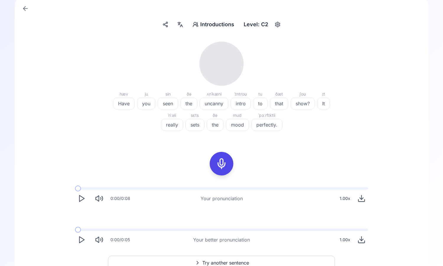
scroll to position [67, 0]
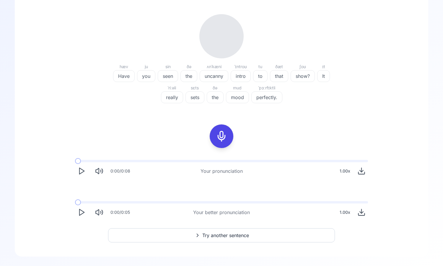
click at [74, 173] on div "0:00 / 0:08 Your pronunciation 1.00 x" at bounding box center [221, 168] width 302 height 27
click at [86, 173] on button "Play" at bounding box center [81, 171] width 13 height 13
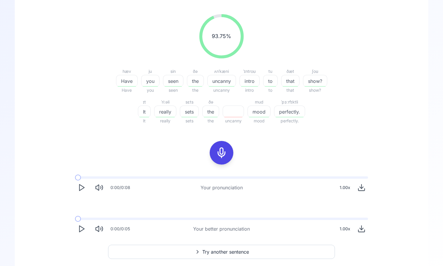
click at [85, 188] on icon "Play" at bounding box center [81, 188] width 8 height 8
click at [85, 226] on icon "Play" at bounding box center [81, 229] width 8 height 8
click at [81, 232] on icon "Play" at bounding box center [81, 229] width 8 height 8
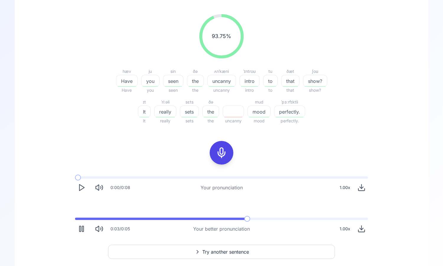
click at [81, 232] on icon "Pause" at bounding box center [81, 229] width 8 height 8
click at [75, 220] on span at bounding box center [76, 219] width 3 height 2
click at [81, 226] on icon "Play" at bounding box center [81, 229] width 8 height 8
click at [82, 225] on icon "Play" at bounding box center [81, 229] width 8 height 8
click at [85, 230] on icon "Play" at bounding box center [81, 229] width 8 height 8
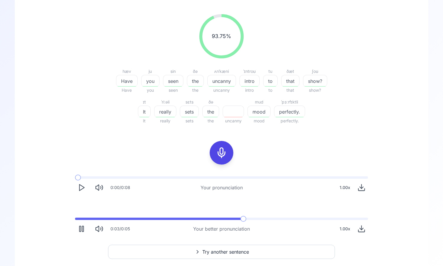
click at [79, 229] on rect "Pause" at bounding box center [79, 229] width 1 height 6
click at [84, 229] on icon "Play" at bounding box center [81, 229] width 8 height 8
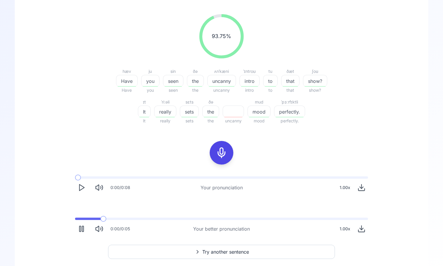
click at [84, 229] on icon "Pause" at bounding box center [81, 229] width 8 height 8
click at [347, 230] on div "1.00 x" at bounding box center [344, 229] width 15 height 12
click at [349, 207] on button "0.9" at bounding box center [345, 206] width 12 height 12
click at [89, 218] on span at bounding box center [82, 219] width 15 height 2
click at [75, 218] on span at bounding box center [82, 219] width 15 height 2
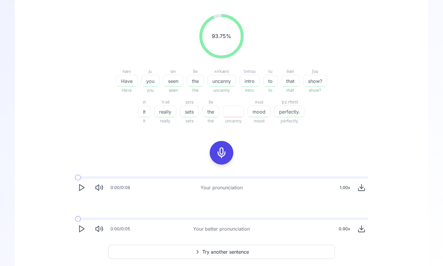
click at [83, 231] on icon "Play" at bounding box center [81, 229] width 8 height 8
click at [347, 227] on div "0.90 x" at bounding box center [344, 229] width 16 height 12
click at [380, 205] on button "1" at bounding box center [378, 206] width 12 height 12
click at [154, 209] on div "0:00 / 0:08 Your pronunciation 1.00 x 0:00 / 0:05 Your better pronunciation 1.0…" at bounding box center [221, 206] width 378 height 68
click at [81, 229] on icon "Play" at bounding box center [81, 229] width 8 height 8
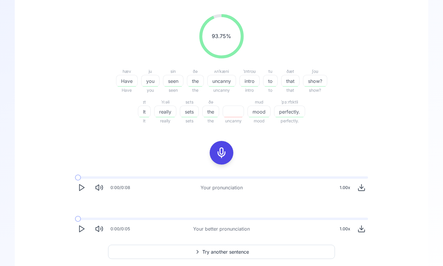
click at [198, 254] on icon at bounding box center [197, 252] width 7 height 6
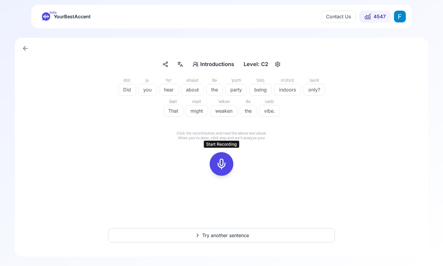
click at [229, 162] on button at bounding box center [222, 164] width 24 height 24
click at [251, 149] on div "dɪd Did ju you hɪr hear əˈbaʊt about ðə the ˈpɑrti party ˈbiɪŋ being ɪnˈdɔrz in…" at bounding box center [221, 130] width 385 height 106
click at [249, 151] on icon at bounding box center [248, 153] width 6 height 6
click at [226, 160] on rect at bounding box center [221, 164] width 9 height 9
click at [248, 153] on icon at bounding box center [247, 152] width 1 height 1
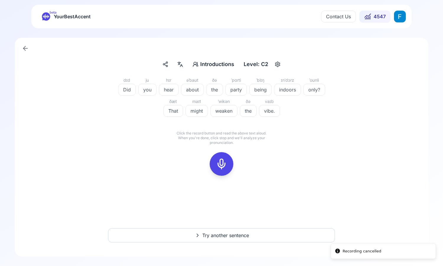
click at [218, 157] on div at bounding box center [221, 164] width 14 height 24
click at [228, 163] on div at bounding box center [221, 164] width 14 height 24
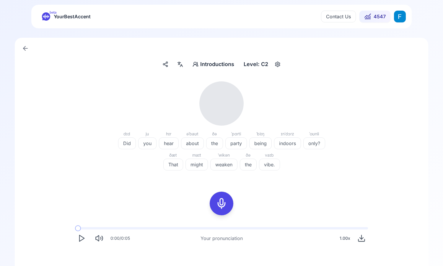
scroll to position [21, 0]
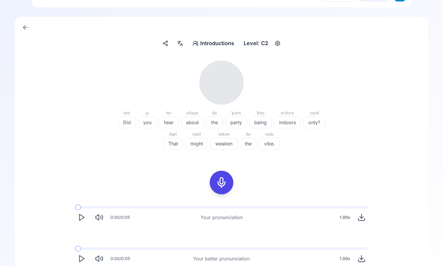
click at [82, 214] on icon "Play" at bounding box center [81, 217] width 8 height 8
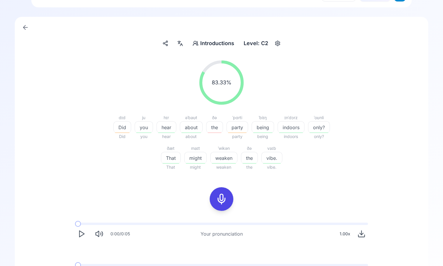
click at [81, 230] on icon "Play" at bounding box center [81, 234] width 8 height 8
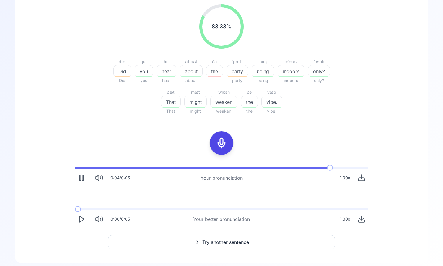
scroll to position [84, 0]
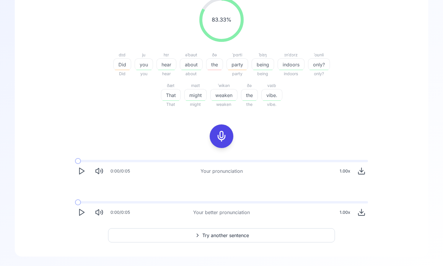
click at [78, 215] on icon "Play" at bounding box center [81, 212] width 8 height 8
click at [78, 214] on icon "Play" at bounding box center [81, 212] width 8 height 8
click at [85, 212] on icon "Play" at bounding box center [81, 212] width 8 height 8
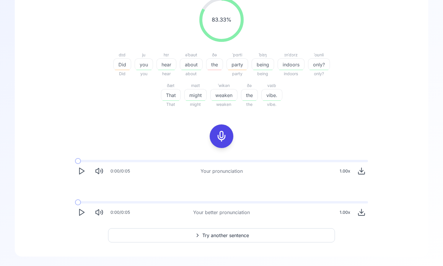
click at [82, 214] on polygon "Play" at bounding box center [81, 213] width 5 height 6
click at [83, 216] on icon "Play" at bounding box center [81, 212] width 8 height 8
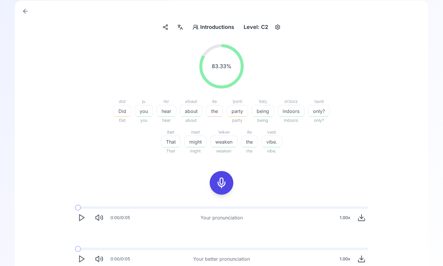
scroll to position [0, 0]
